Goal: Transaction & Acquisition: Purchase product/service

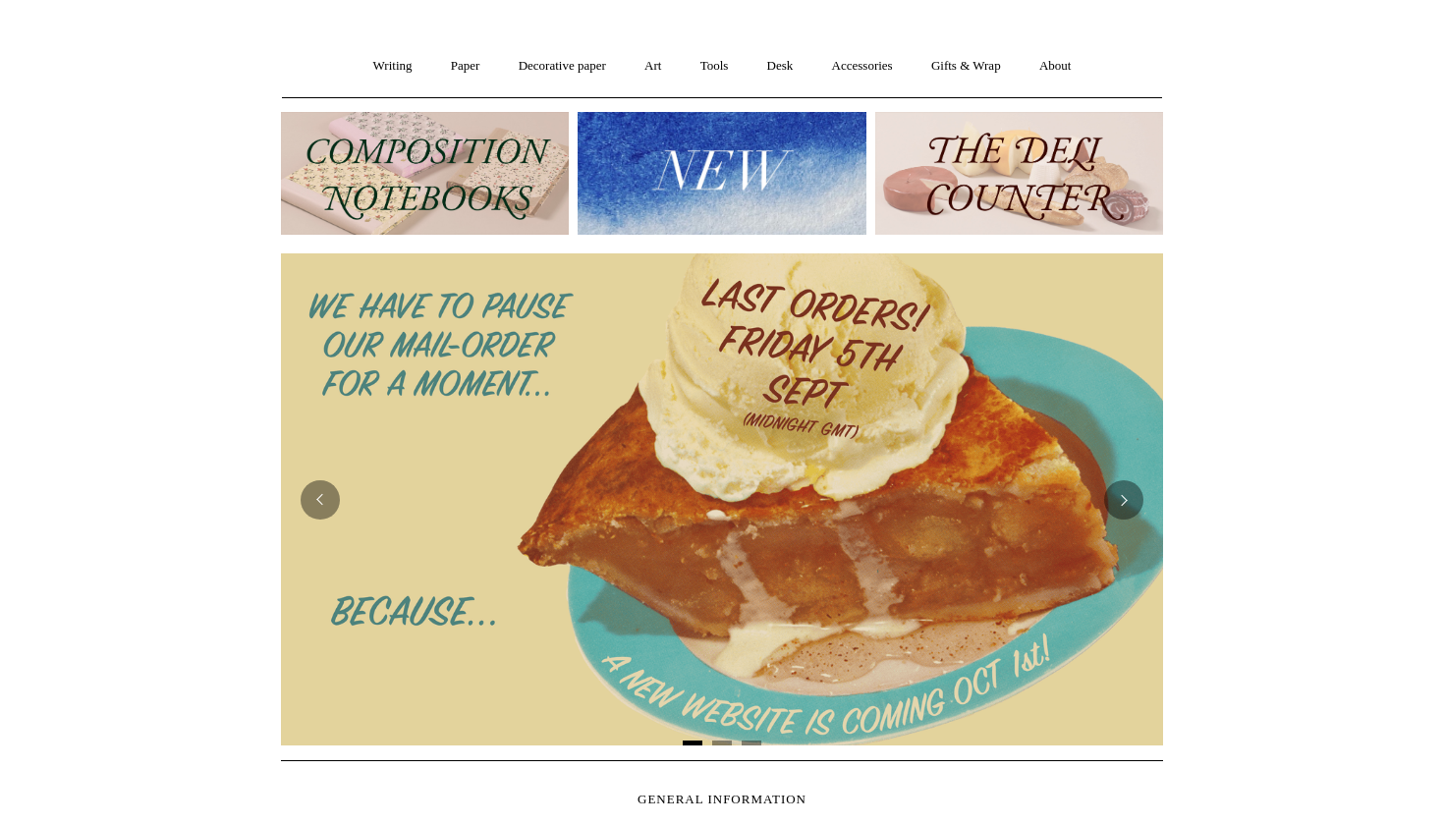
scroll to position [167, 0]
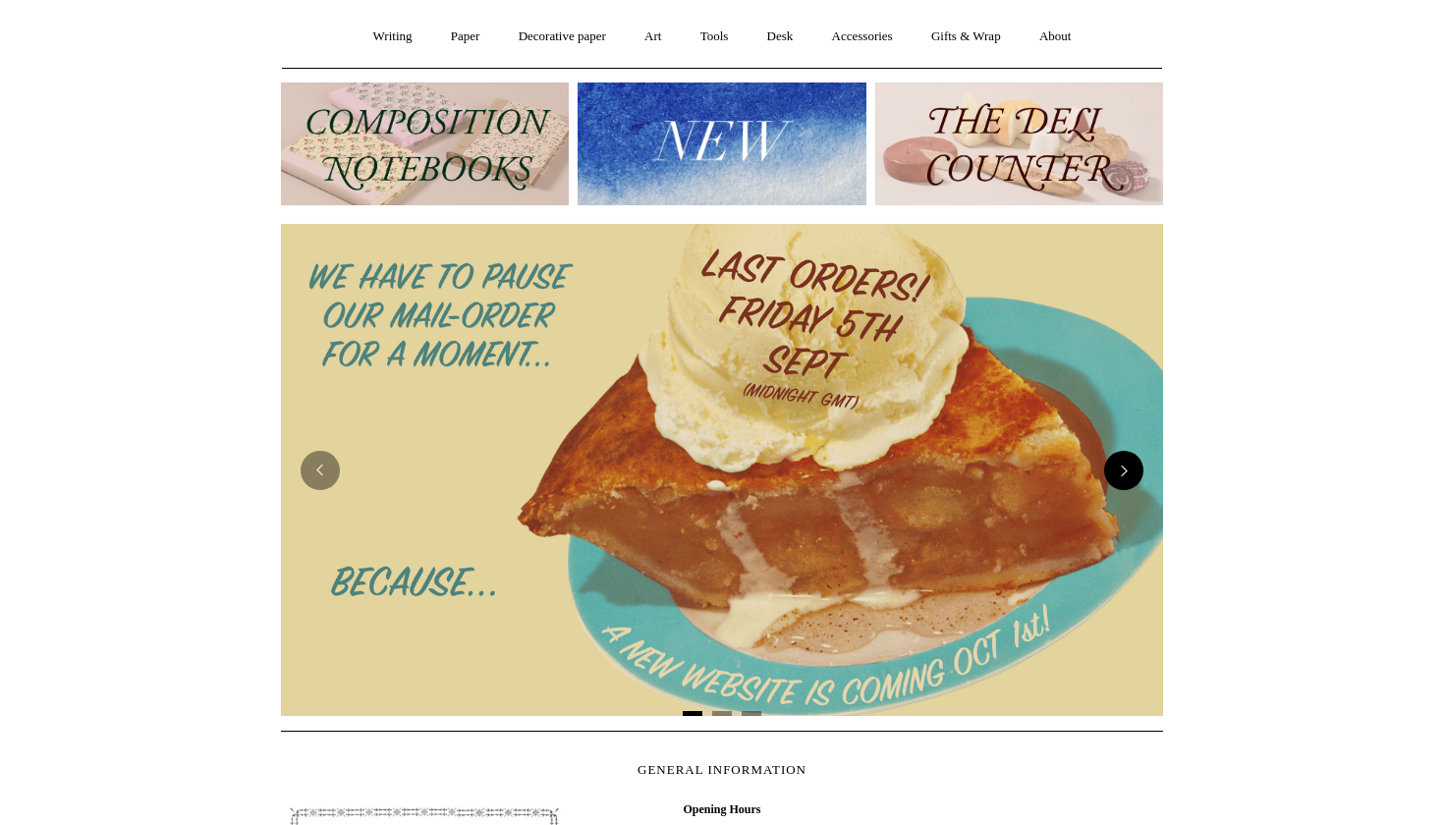
click at [1128, 471] on button "Next" at bounding box center [1123, 470] width 39 height 39
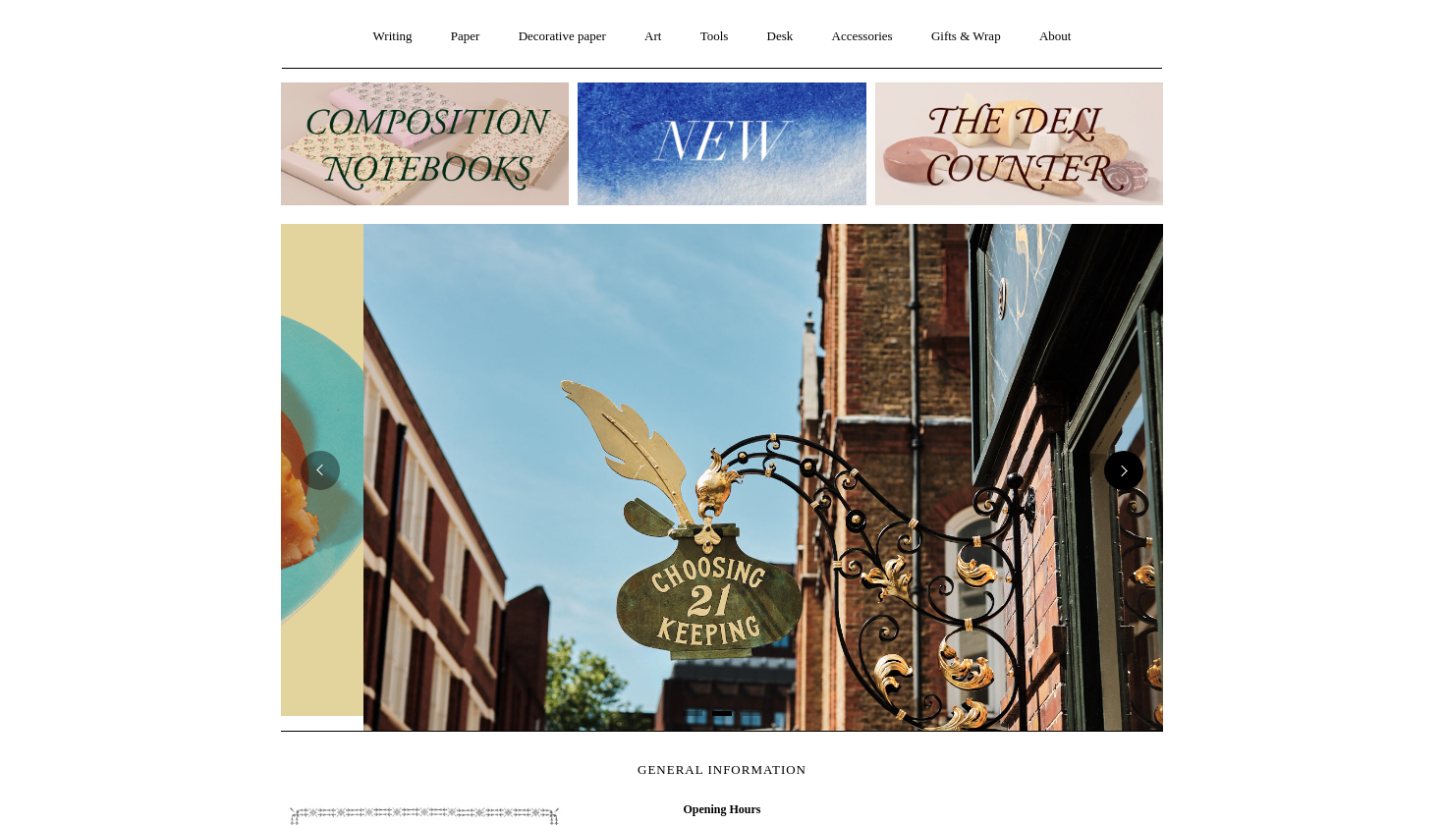
scroll to position [0, 882]
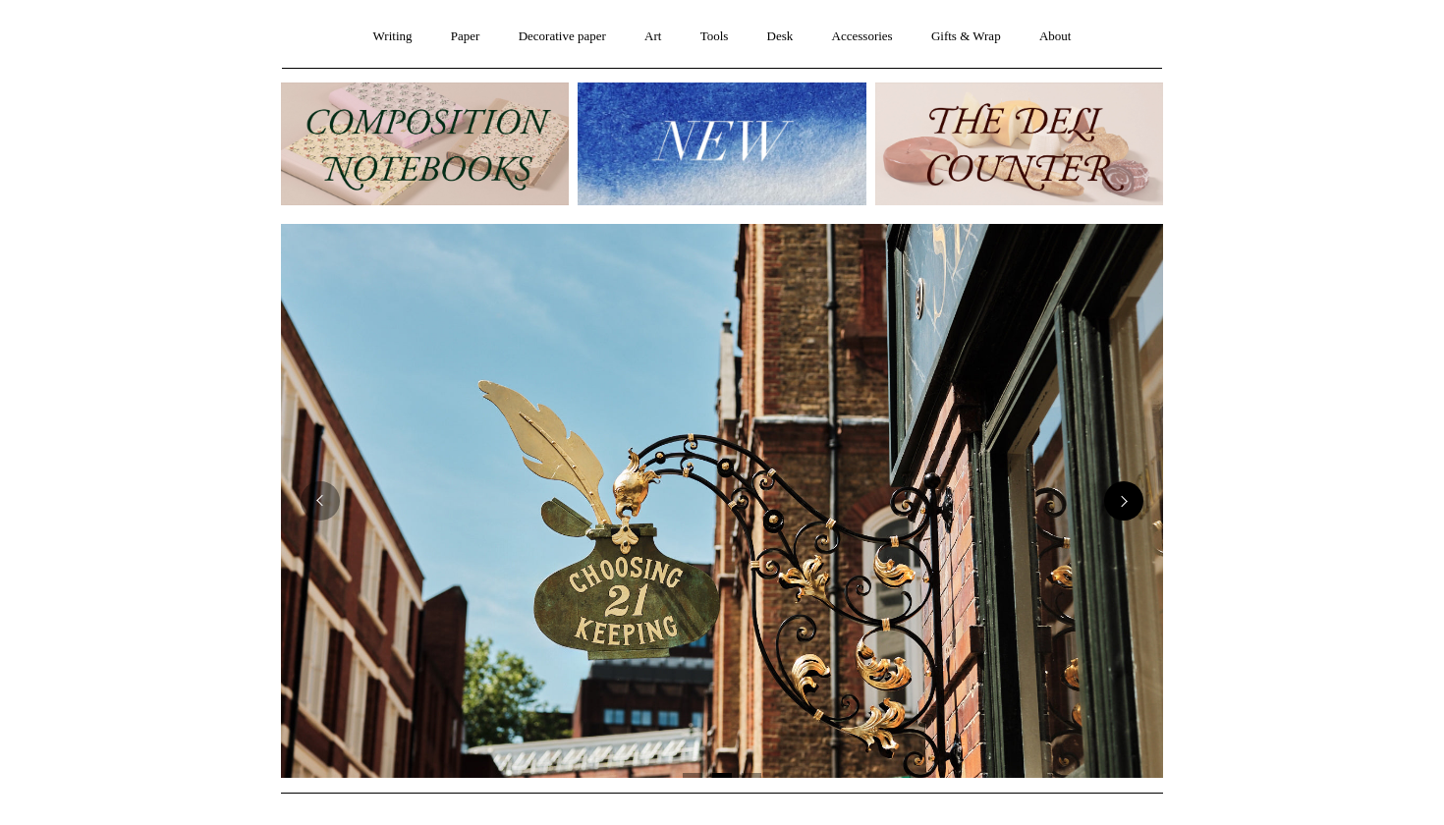
click at [1120, 501] on button "Next" at bounding box center [1123, 500] width 39 height 39
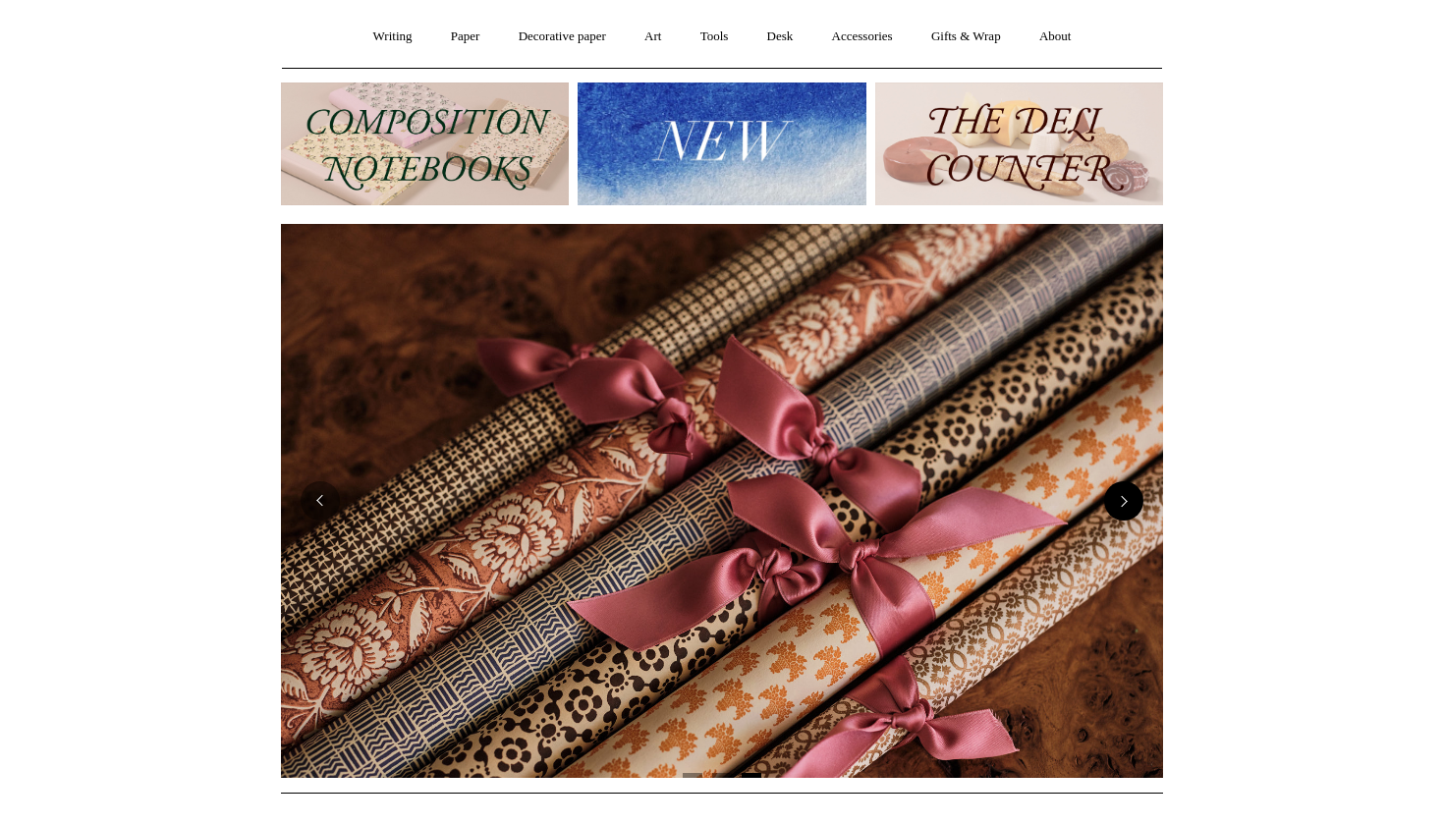
click at [1120, 501] on button "Next" at bounding box center [1123, 500] width 39 height 39
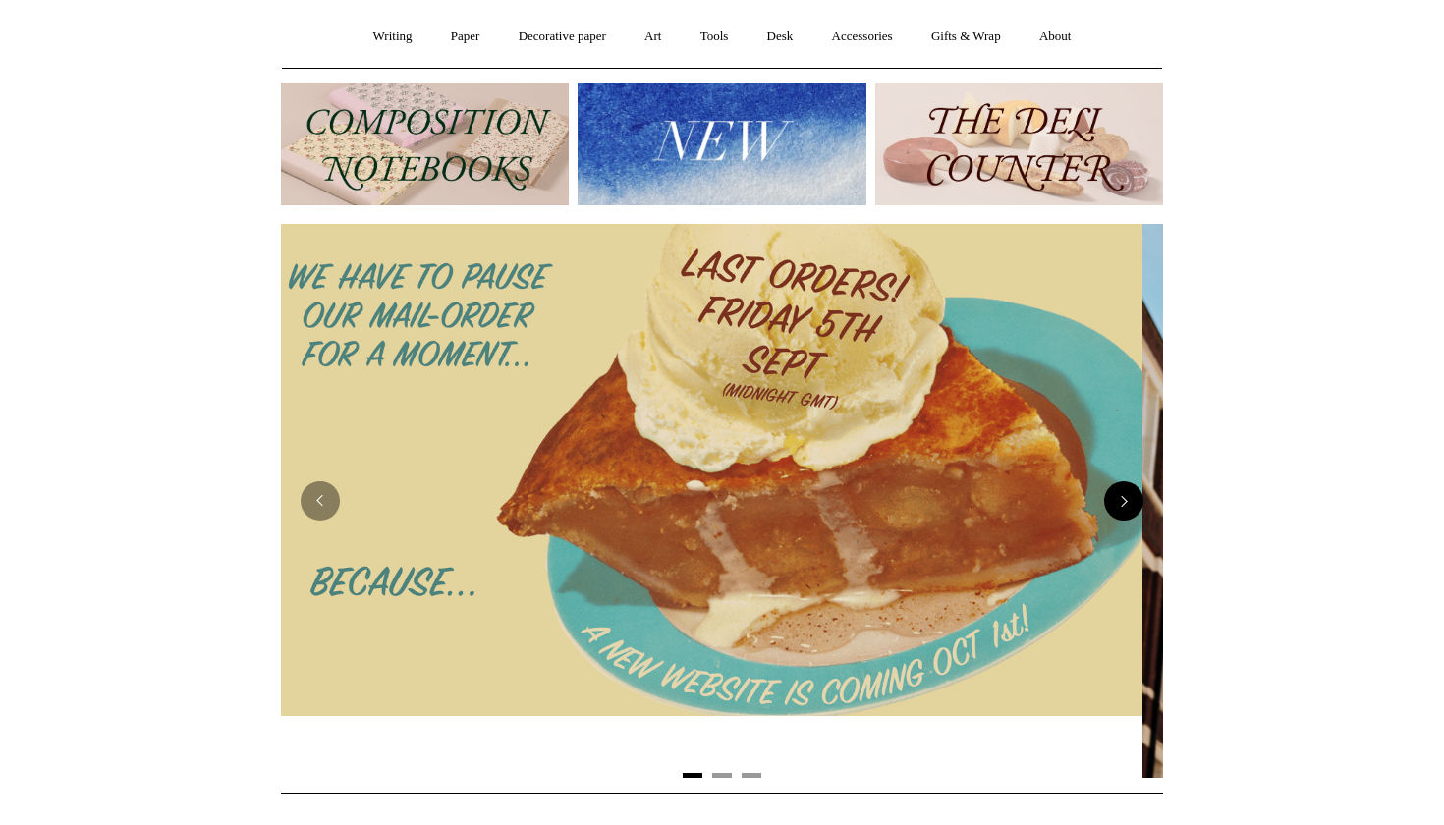
scroll to position [0, 0]
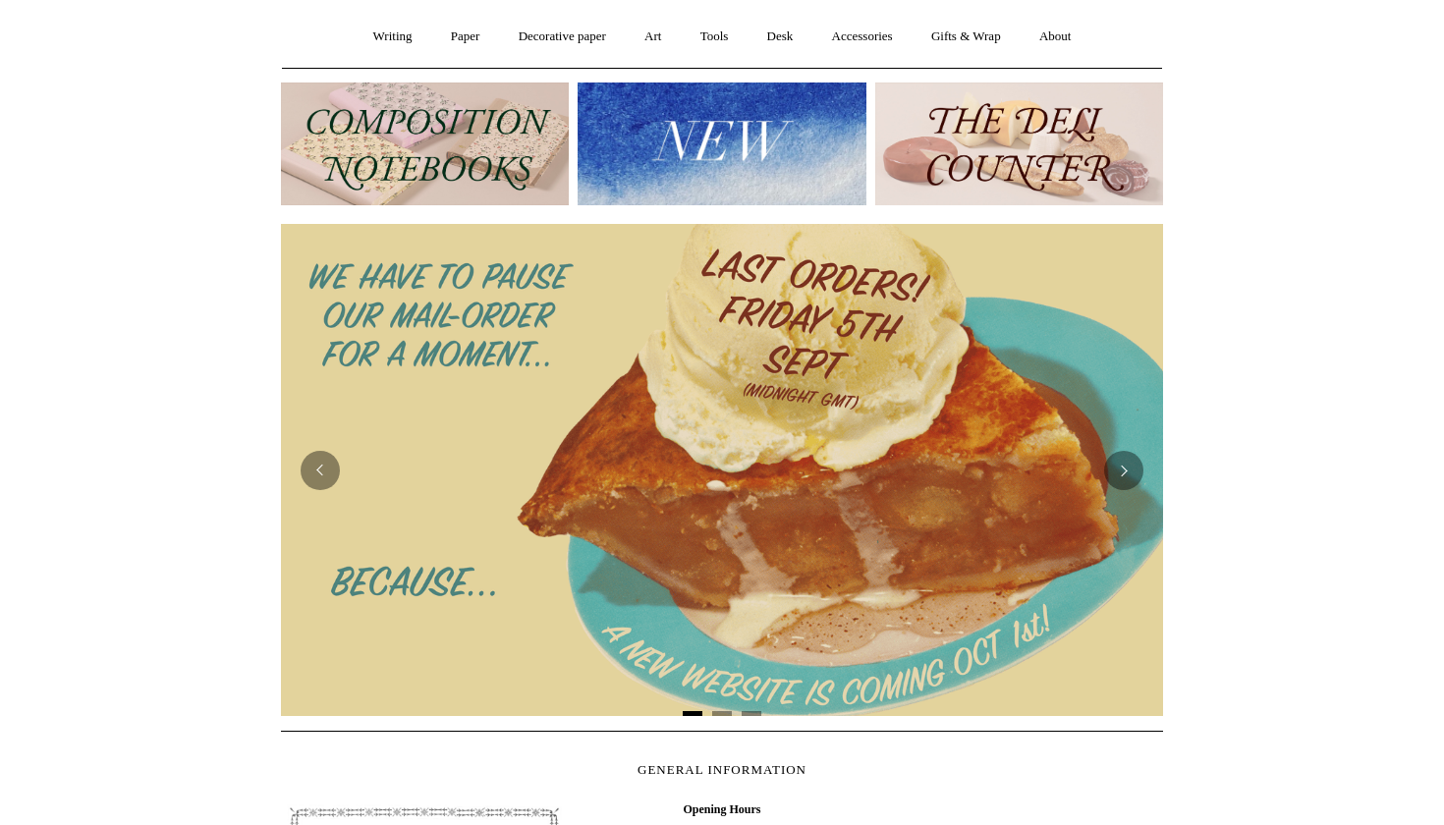
click at [789, 129] on img at bounding box center [722, 144] width 288 height 123
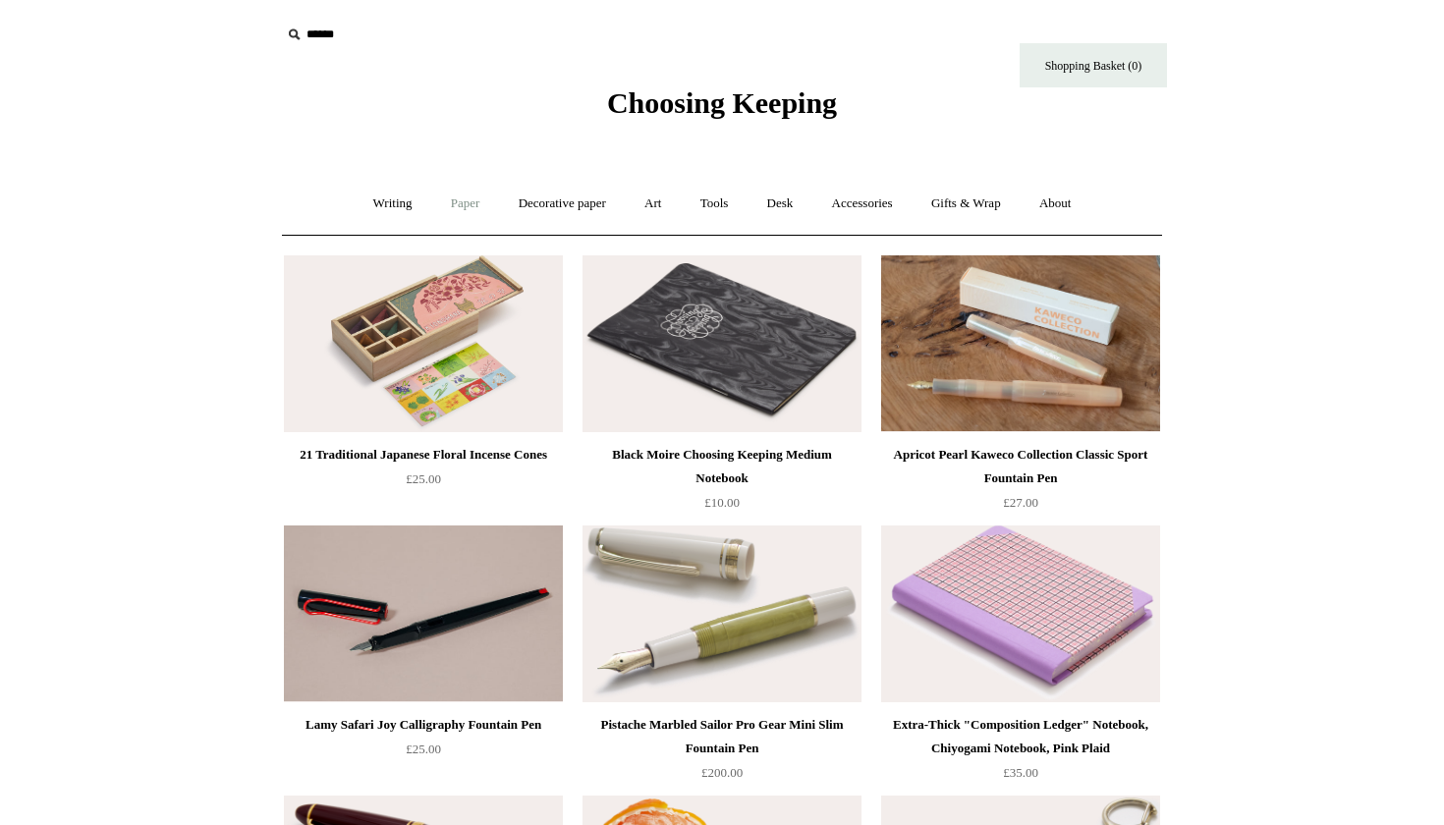
click at [449, 208] on link "Paper +" at bounding box center [465, 204] width 65 height 52
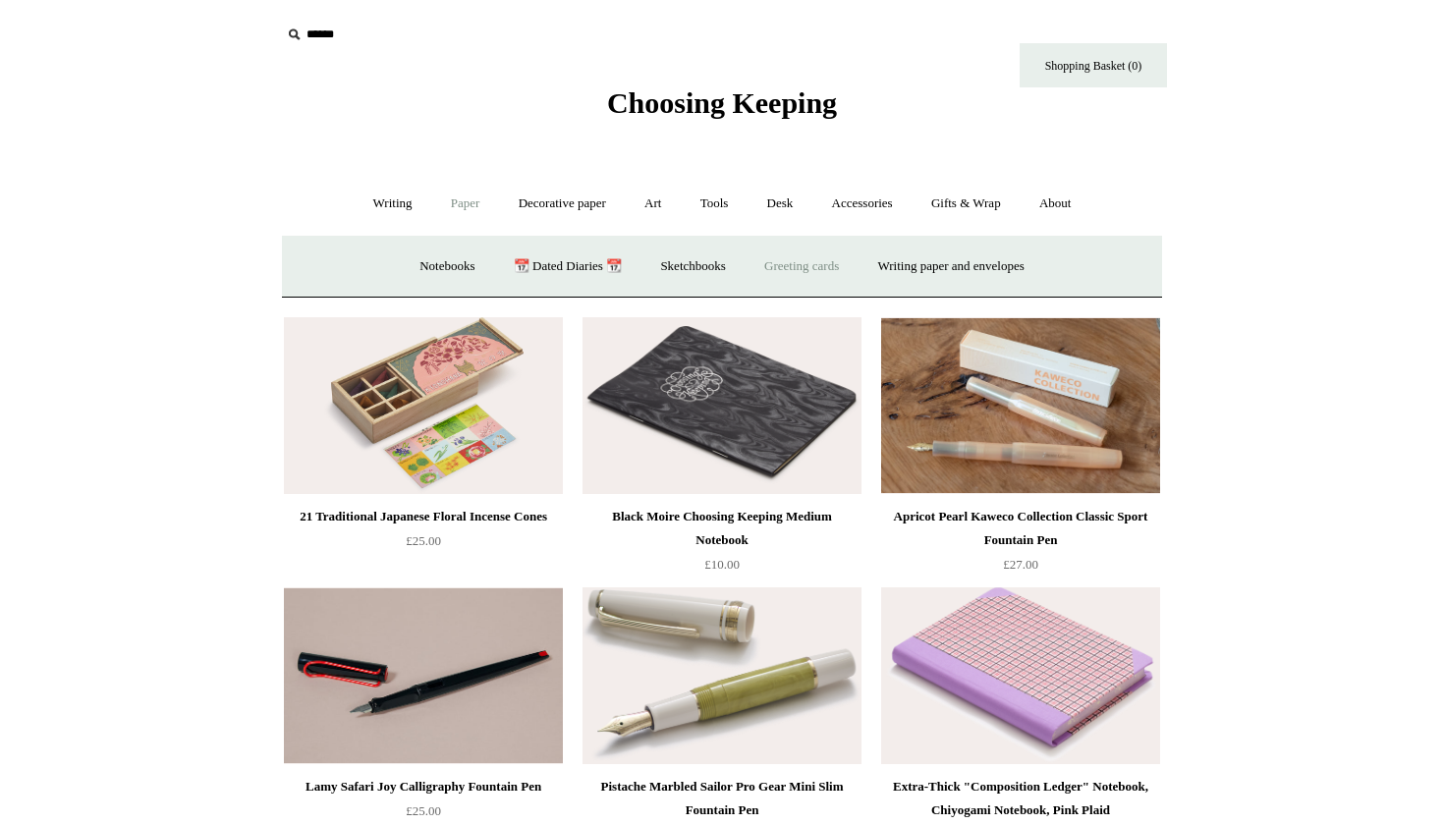
click at [789, 271] on link "Greeting cards +" at bounding box center [801, 267] width 110 height 52
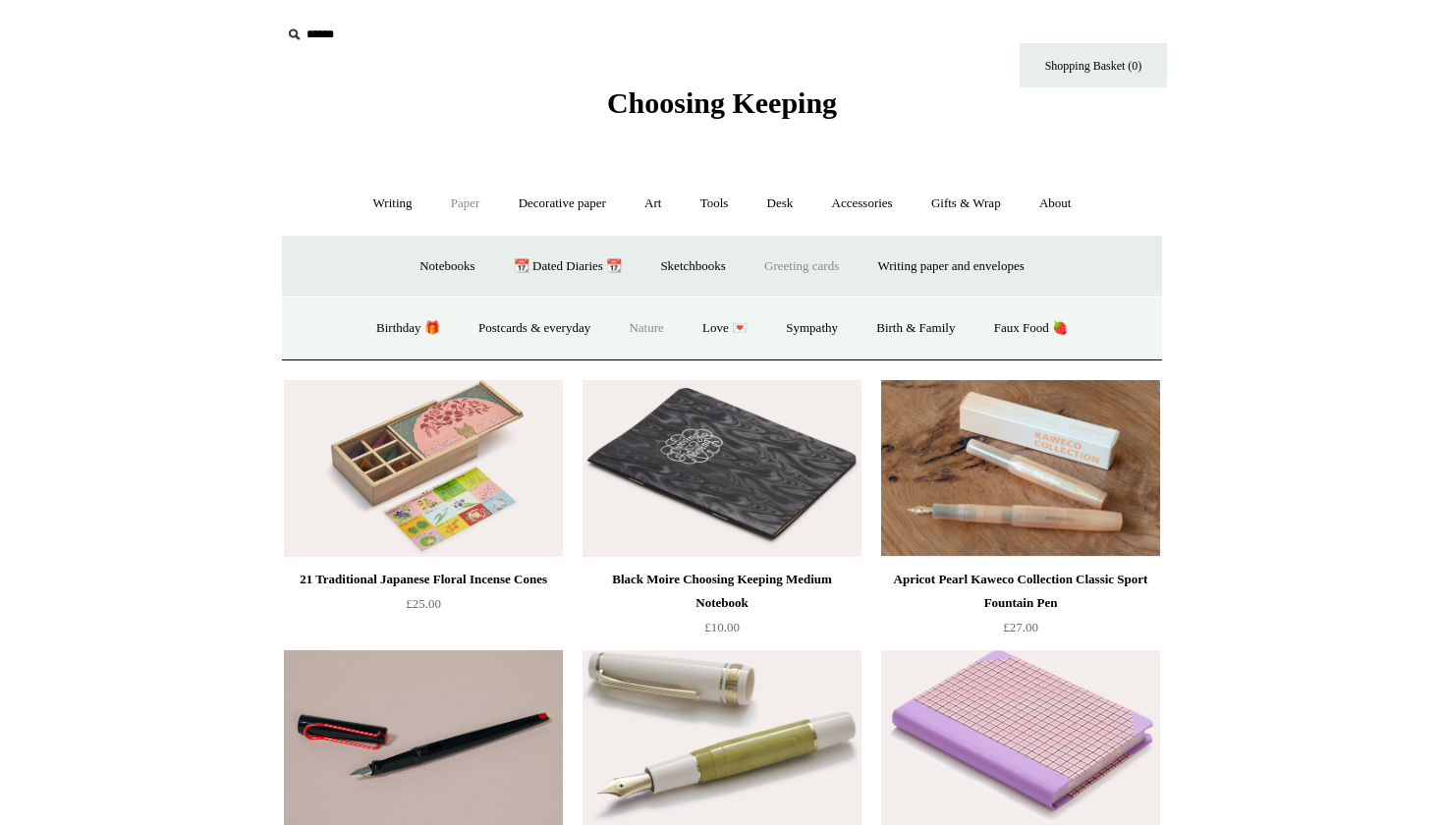
click at [637, 326] on link "Nature" at bounding box center [646, 329] width 70 height 52
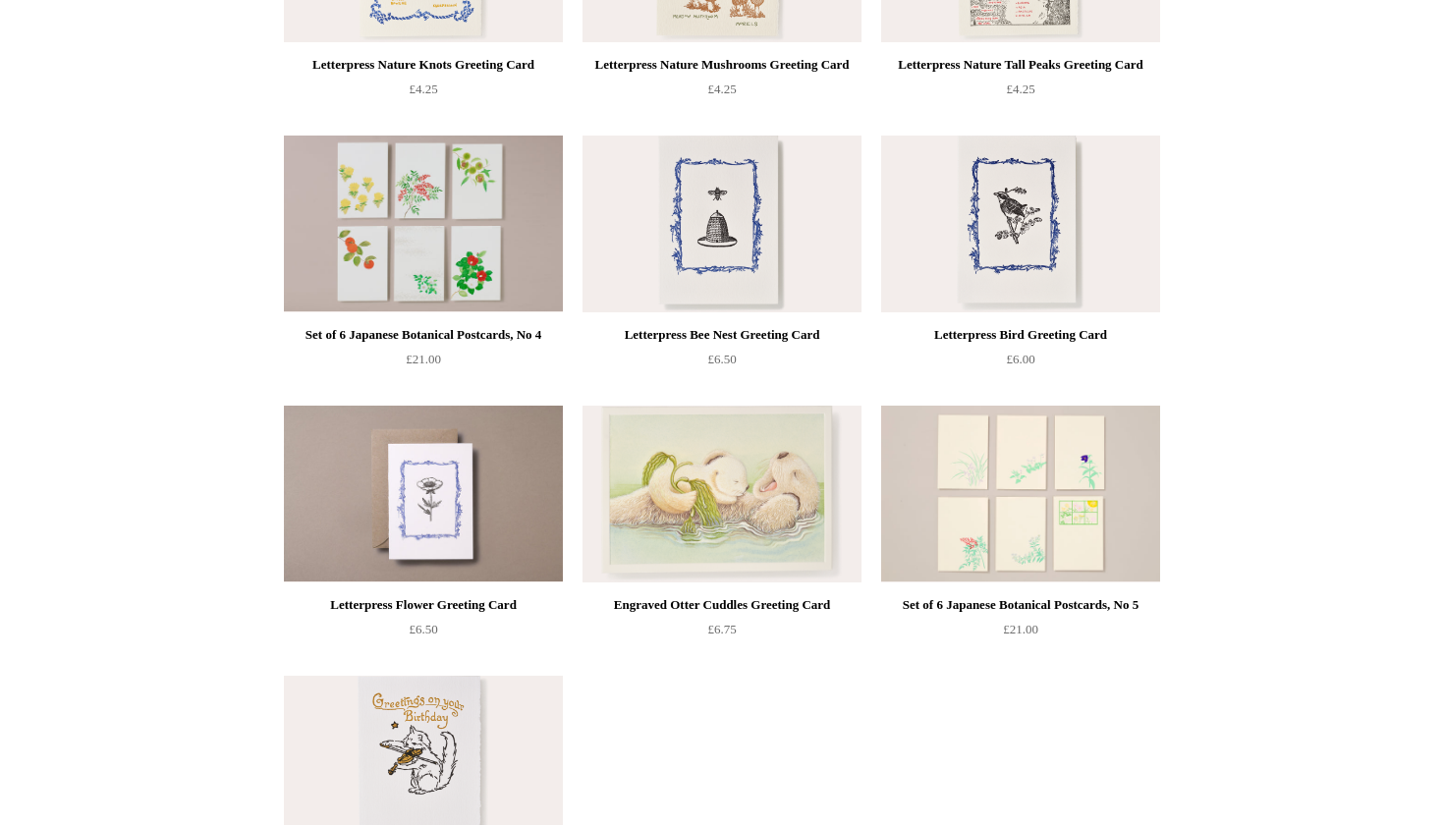
scroll to position [3081, 0]
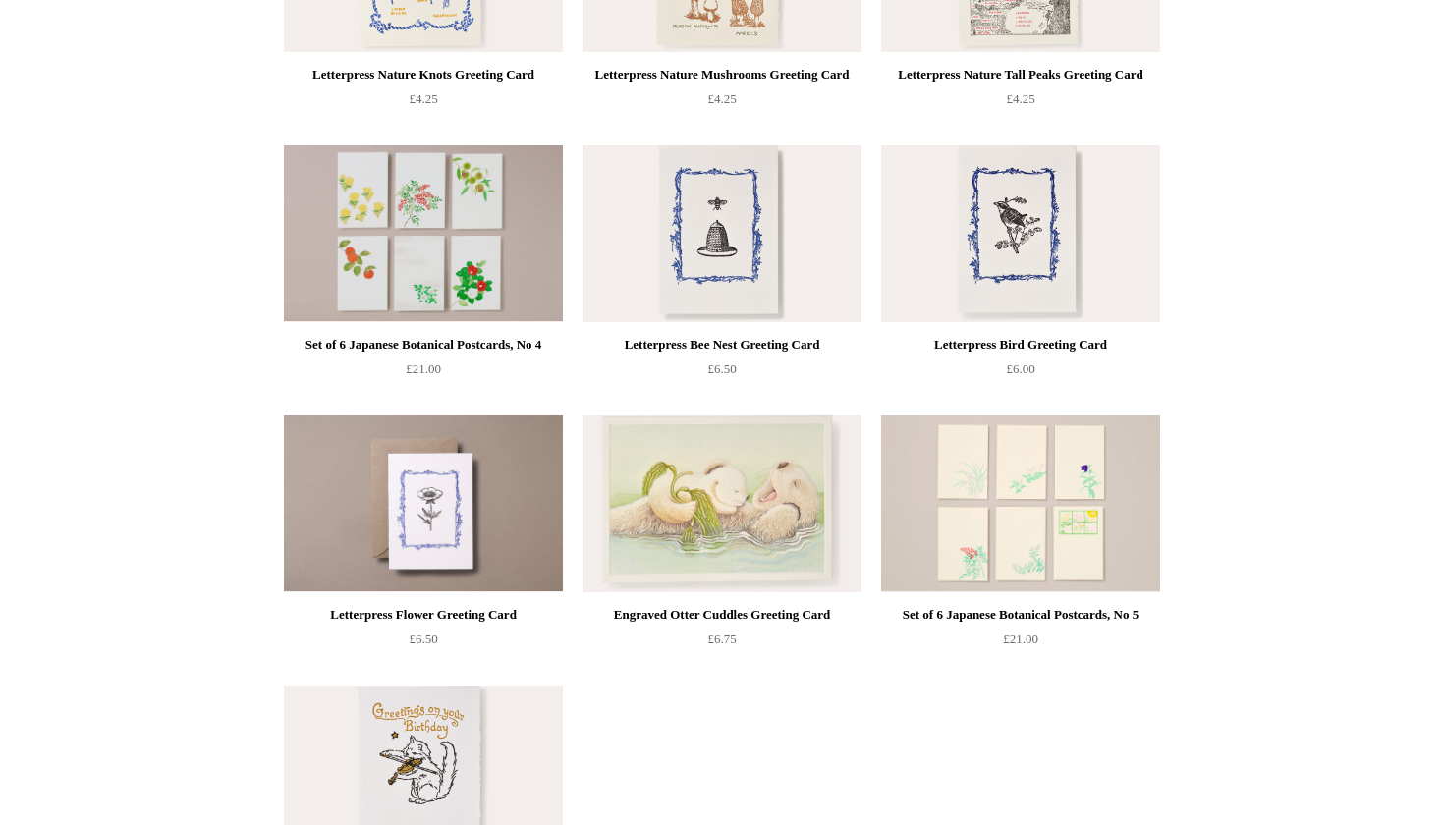
click at [729, 496] on img at bounding box center [721, 503] width 279 height 177
